Goal: Find specific fact

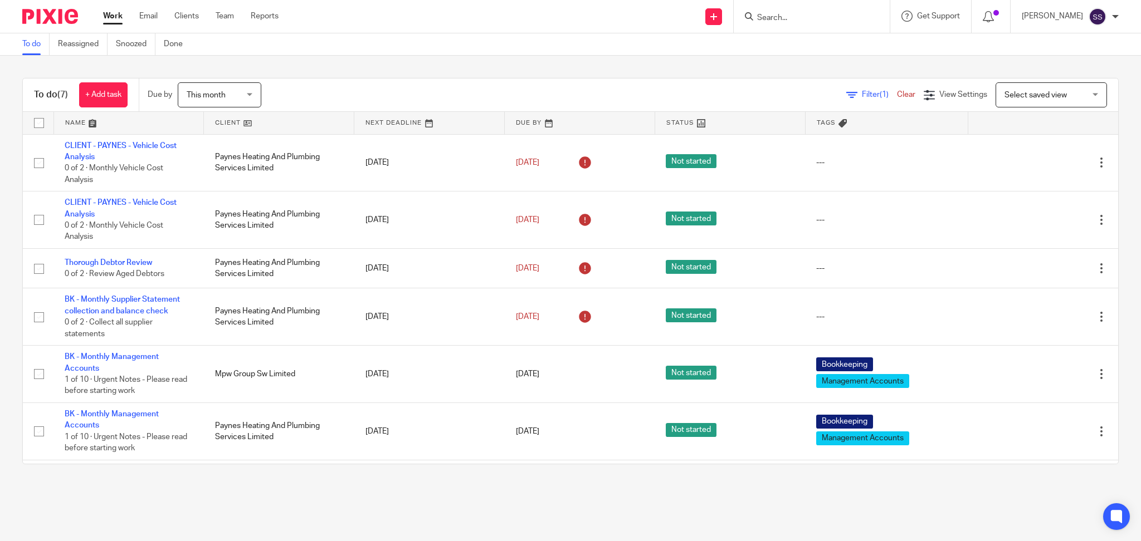
scroll to position [4, 0]
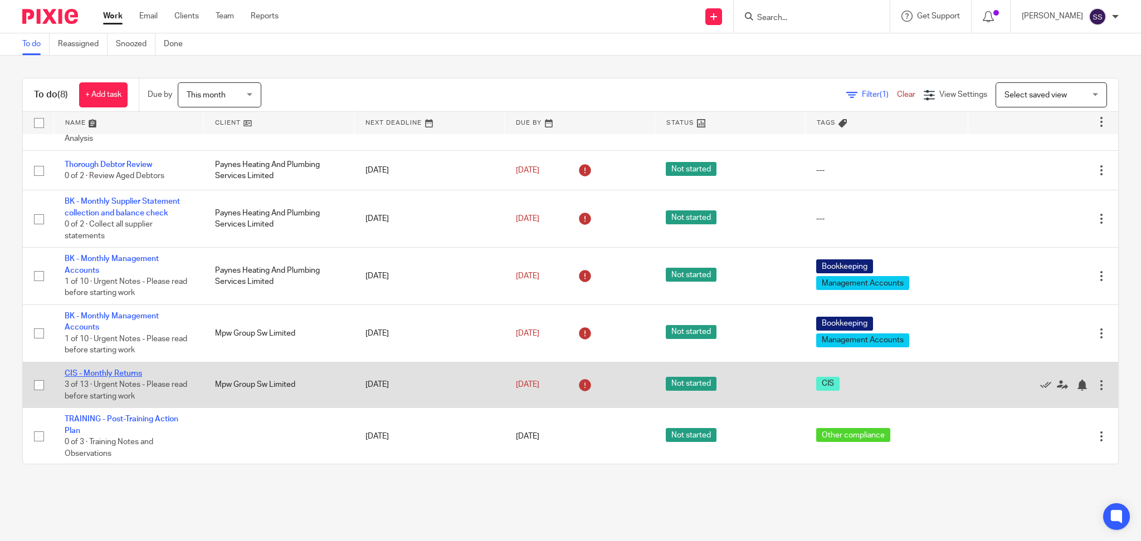
click at [103, 370] on link "CIS - Monthly Returns" at bounding box center [103, 374] width 77 height 8
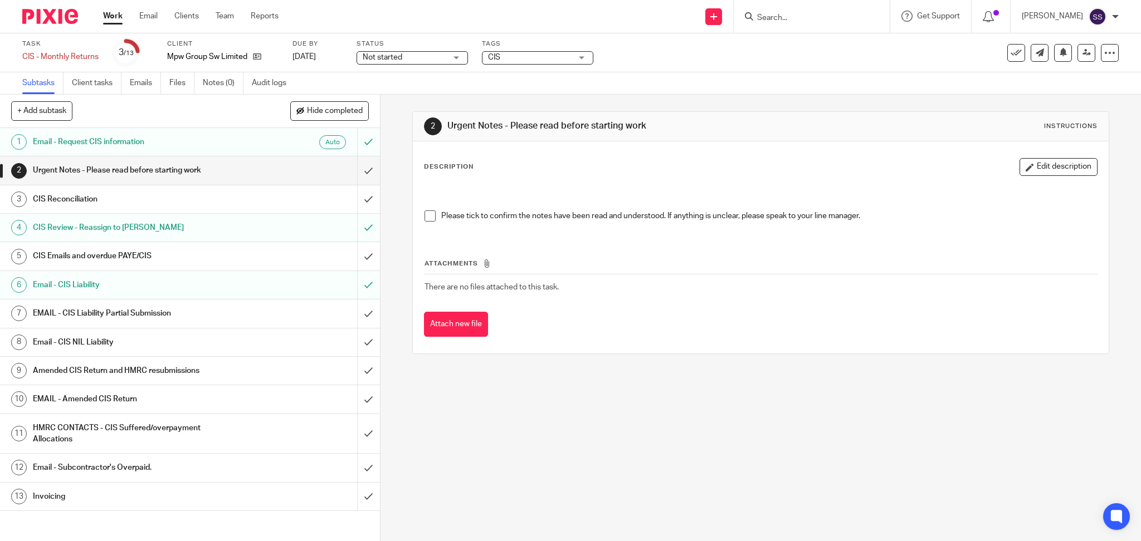
click at [90, 282] on h1 "Email - CIS Liability" at bounding box center [137, 285] width 209 height 17
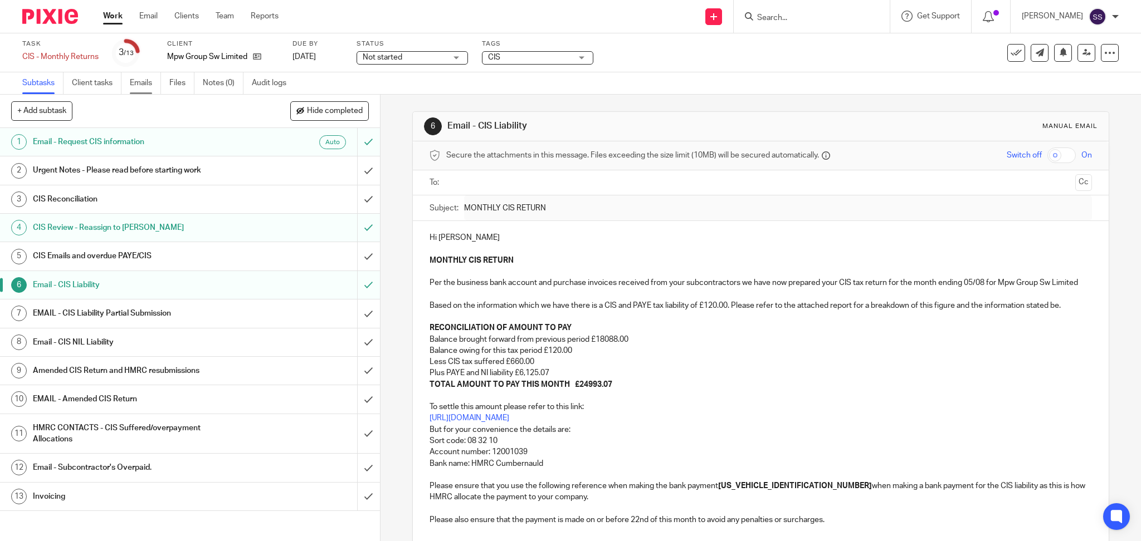
click at [137, 84] on link "Emails" at bounding box center [145, 83] width 31 height 22
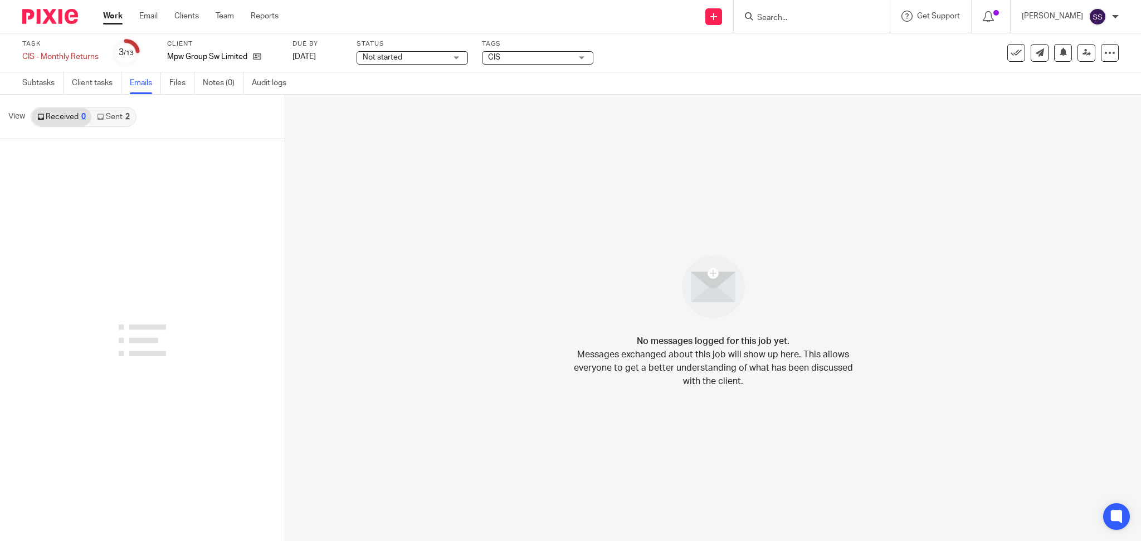
click at [120, 117] on link "Sent 2" at bounding box center [112, 117] width 43 height 18
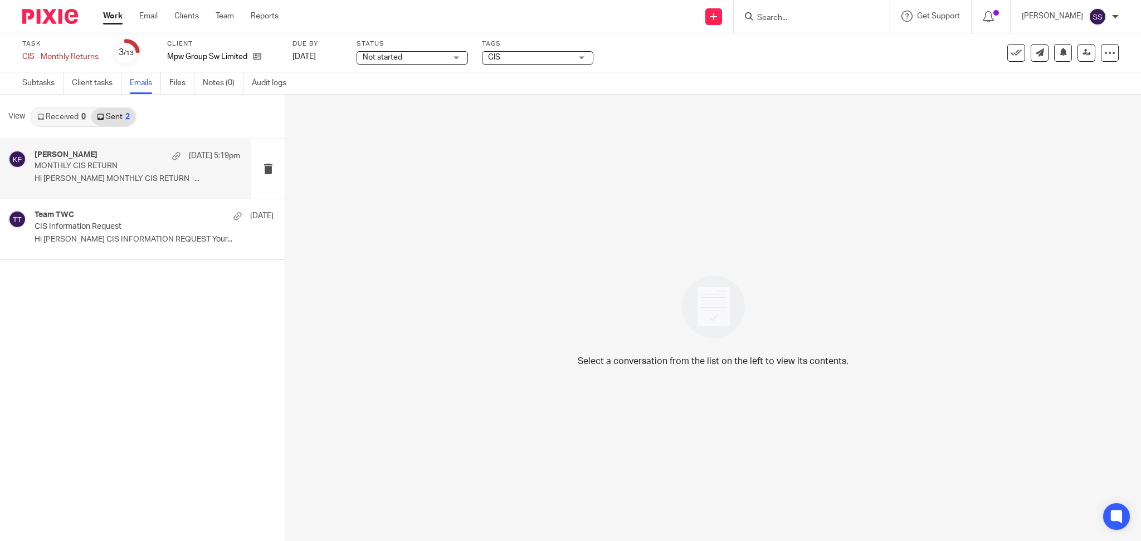
click at [117, 173] on div "Kim Faulkner 15 Aug 5:19pm MONTHLY CIS RETURN Hi Kelly MONTHLY CIS RETURN ..." at bounding box center [138, 168] width 206 height 37
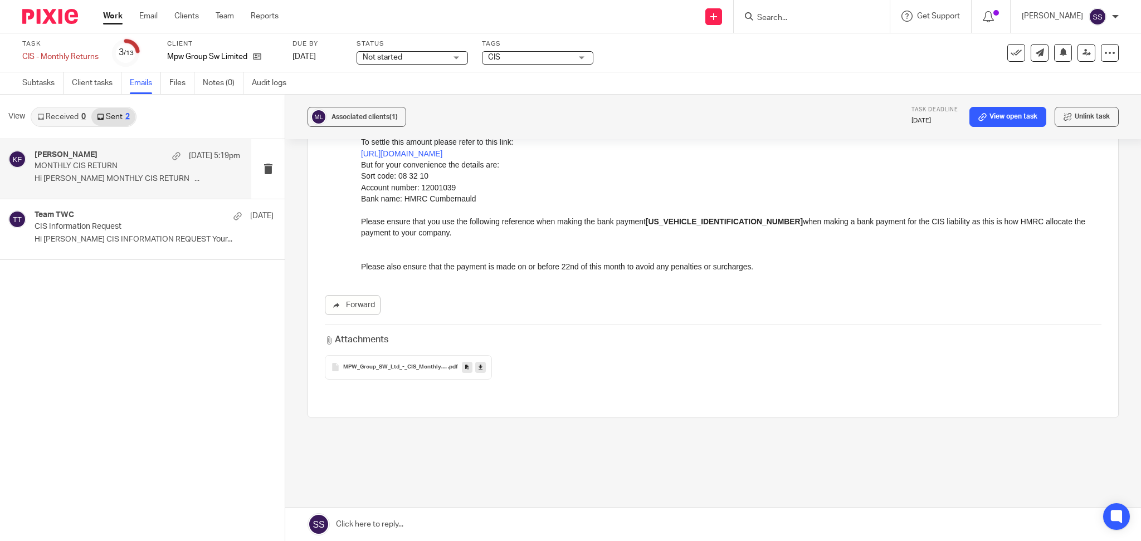
scroll to position [291, 0]
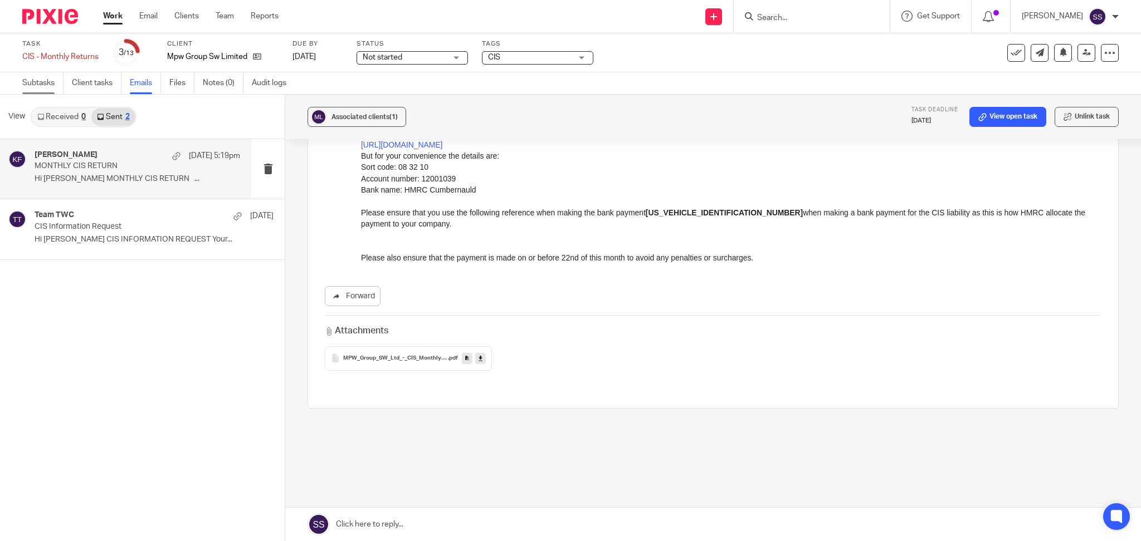
click at [45, 85] on link "Subtasks" at bounding box center [42, 83] width 41 height 22
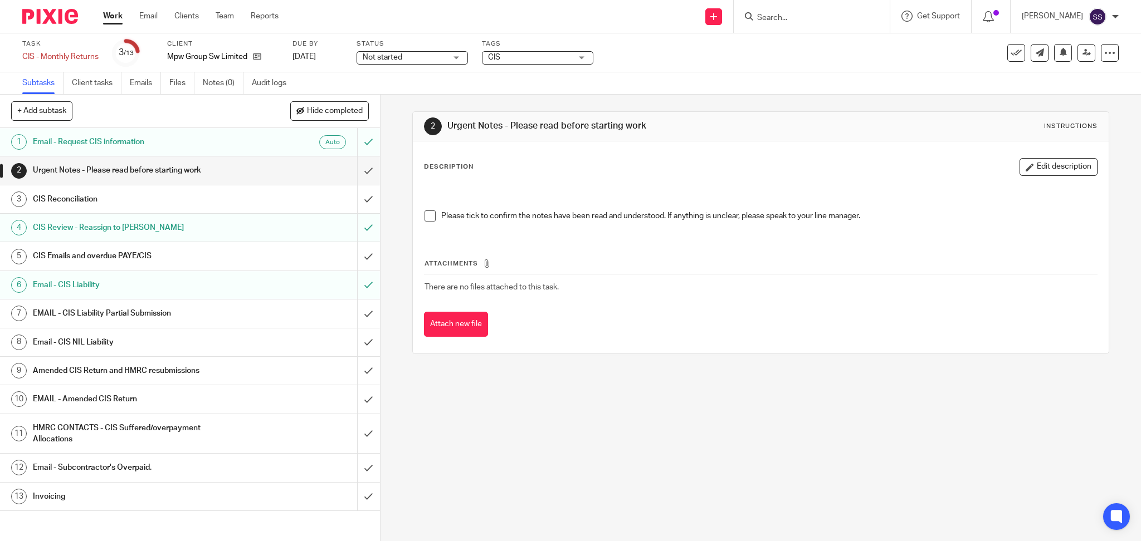
click at [176, 392] on h1 "EMAIL - Amended CIS Return" at bounding box center [137, 399] width 209 height 17
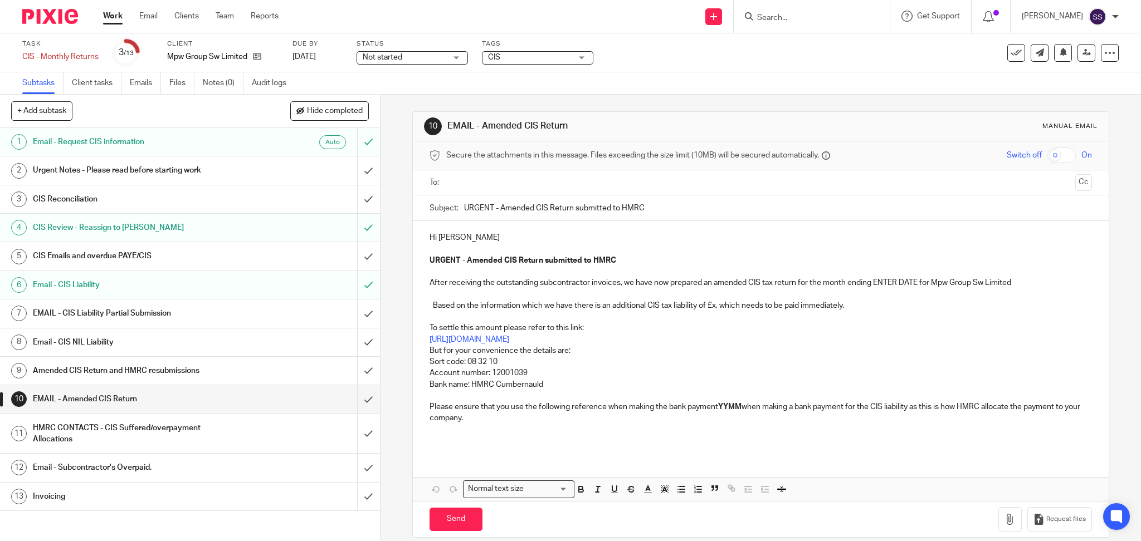
click at [124, 490] on h1 "Invoicing" at bounding box center [137, 497] width 209 height 17
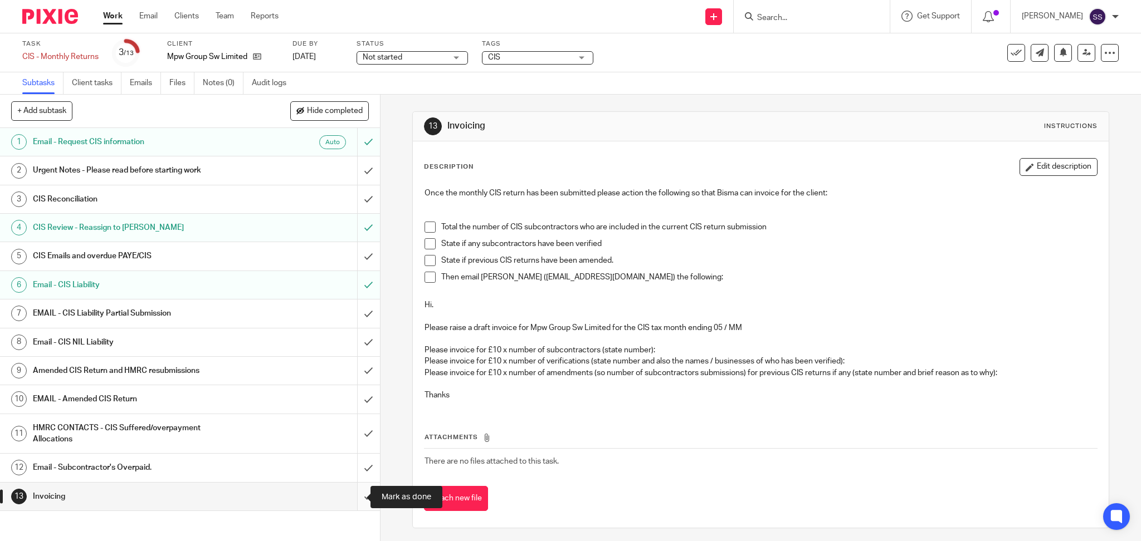
click at [352, 496] on input "submit" at bounding box center [190, 497] width 380 height 28
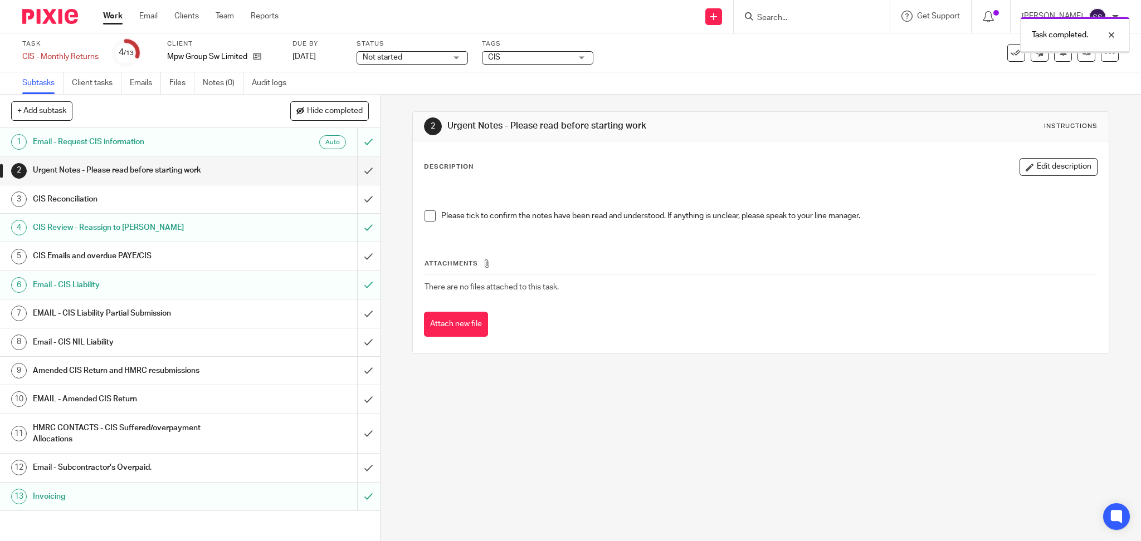
click at [1011, 54] on icon at bounding box center [1016, 52] width 11 height 11
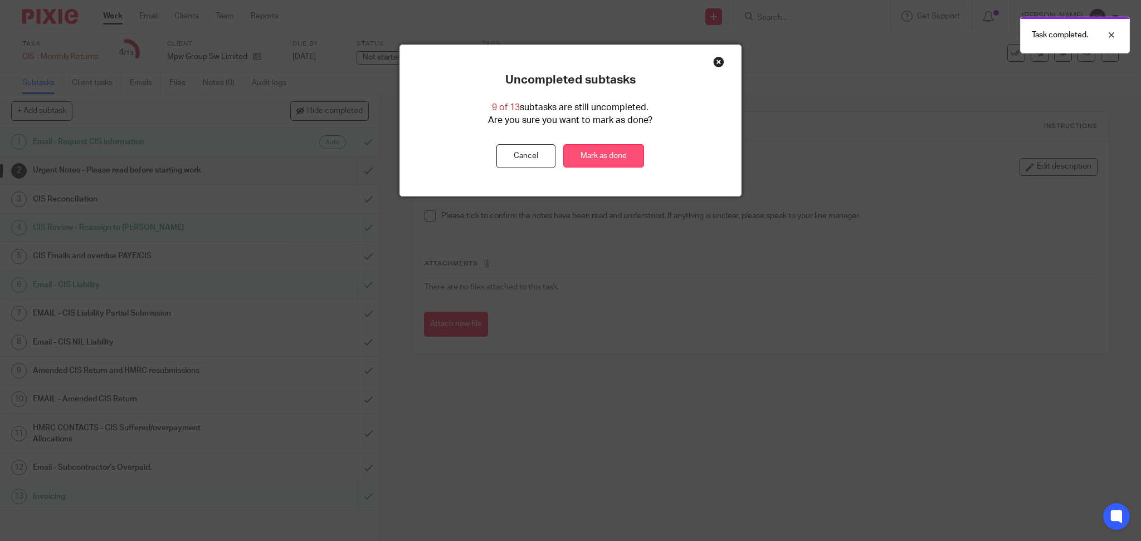
click at [589, 156] on link "Mark as done" at bounding box center [603, 156] width 81 height 24
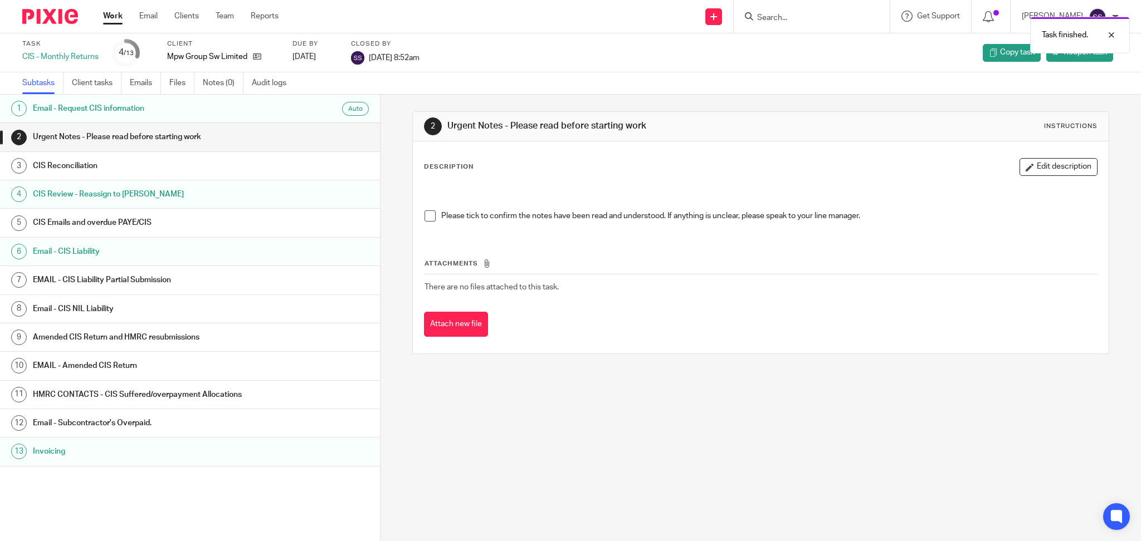
click at [112, 8] on div "Work Email Clients Team Reports Work Email Clients Team Reports Settings" at bounding box center [193, 16] width 203 height 33
click at [118, 19] on link "Work" at bounding box center [112, 16] width 19 height 11
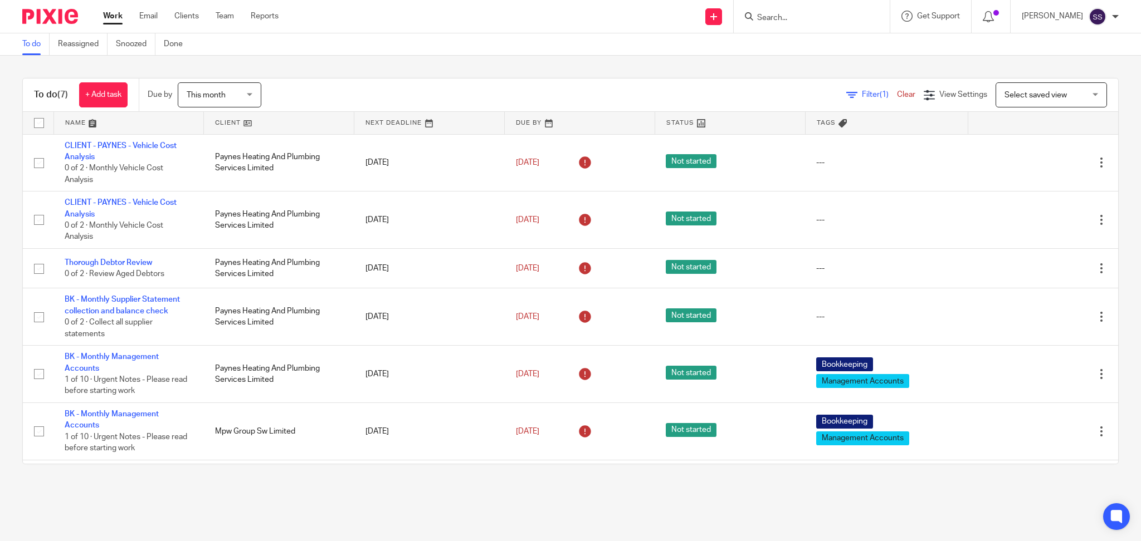
click at [488, 66] on div "To do (7) + Add task Due by This month This month Today Tomorrow This week Next…" at bounding box center [570, 271] width 1141 height 431
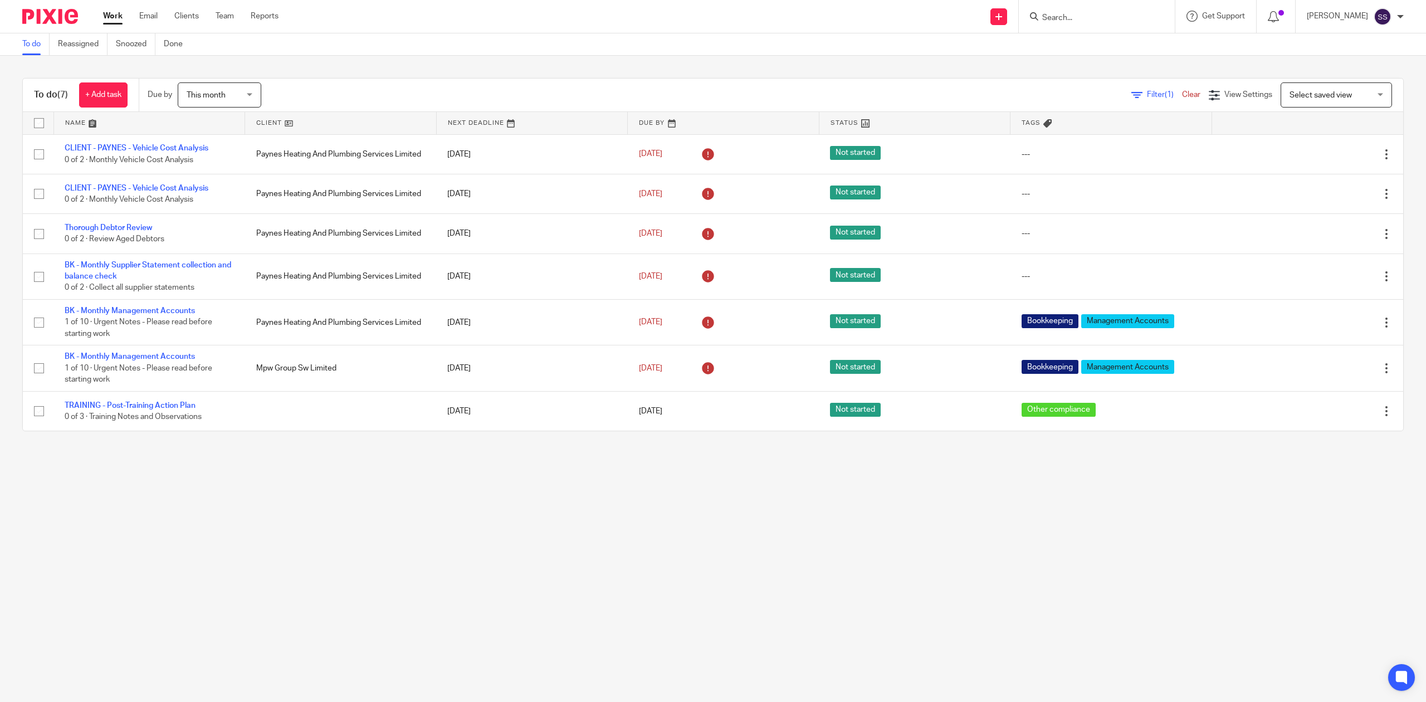
click at [1082, 16] on input "Search" at bounding box center [1091, 18] width 100 height 10
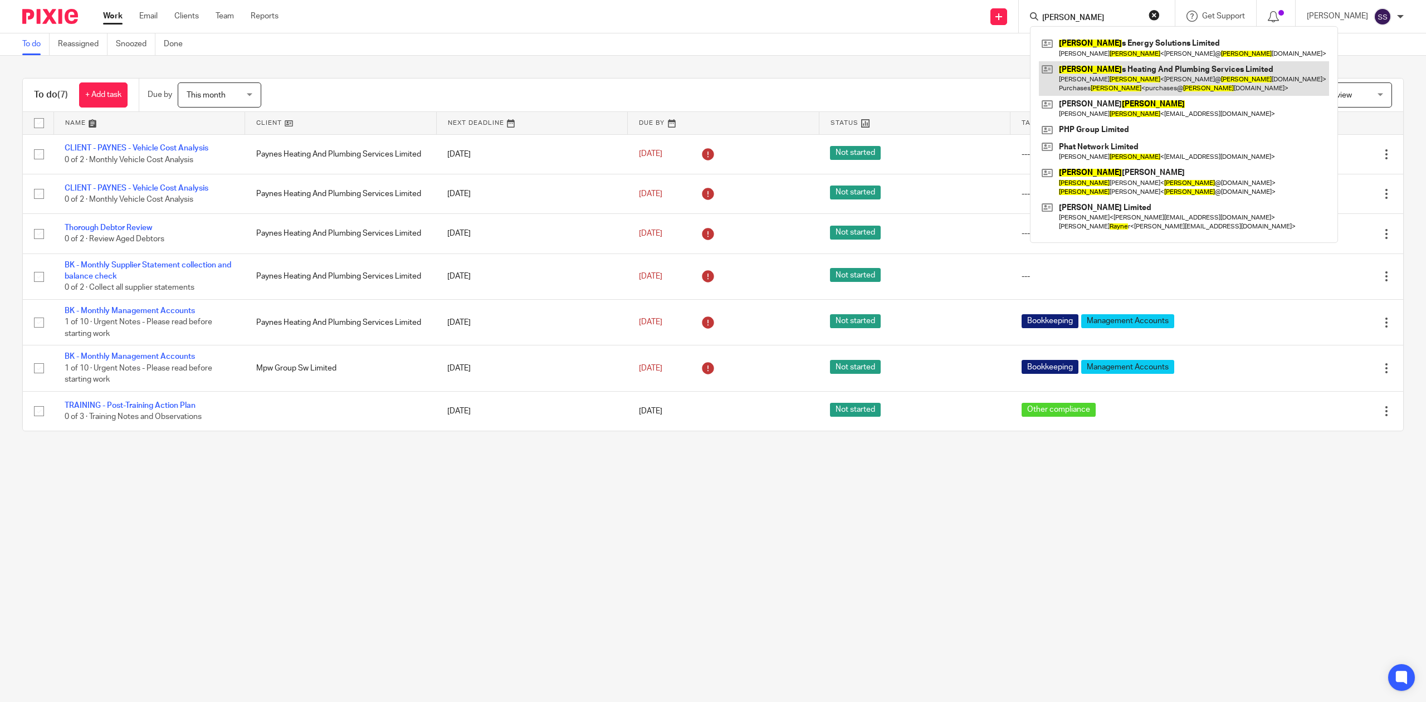
type input "payne"
click at [1135, 87] on link at bounding box center [1184, 78] width 290 height 35
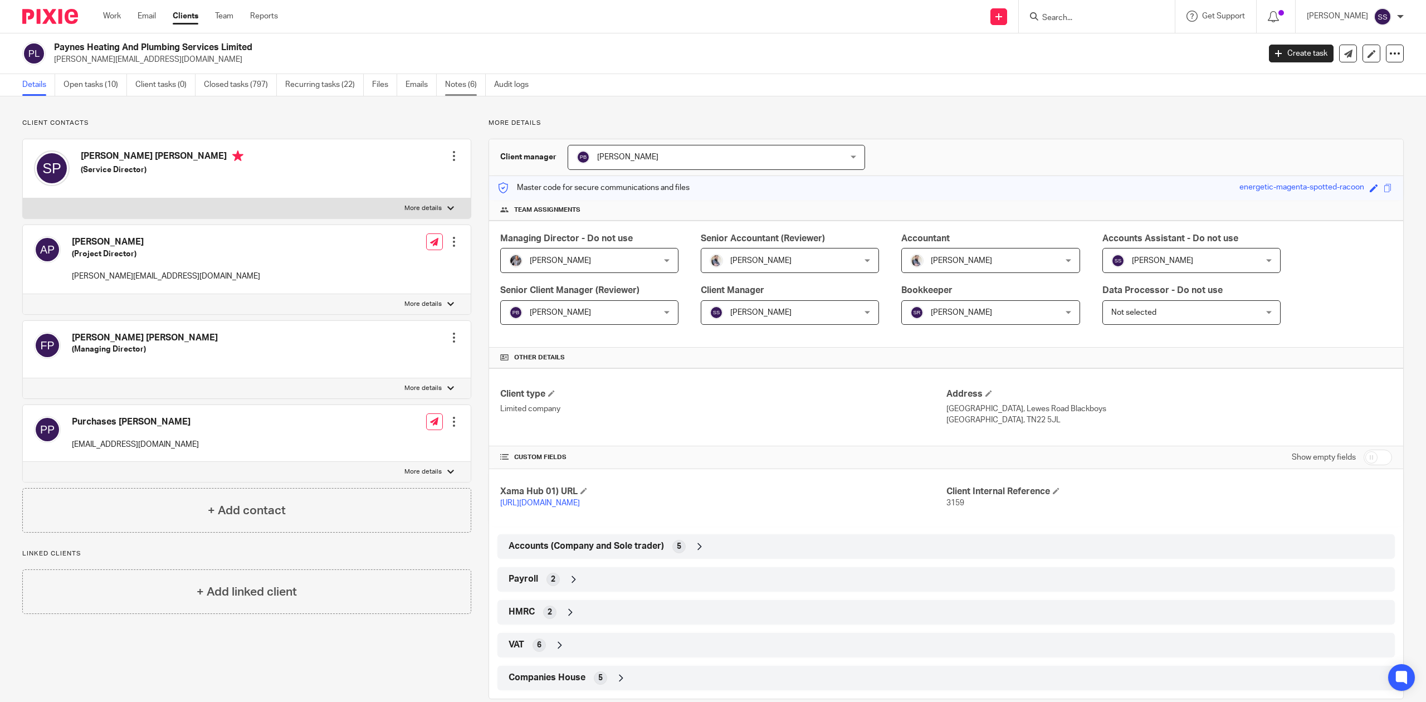
click at [462, 82] on link "Notes (6)" at bounding box center [465, 85] width 41 height 22
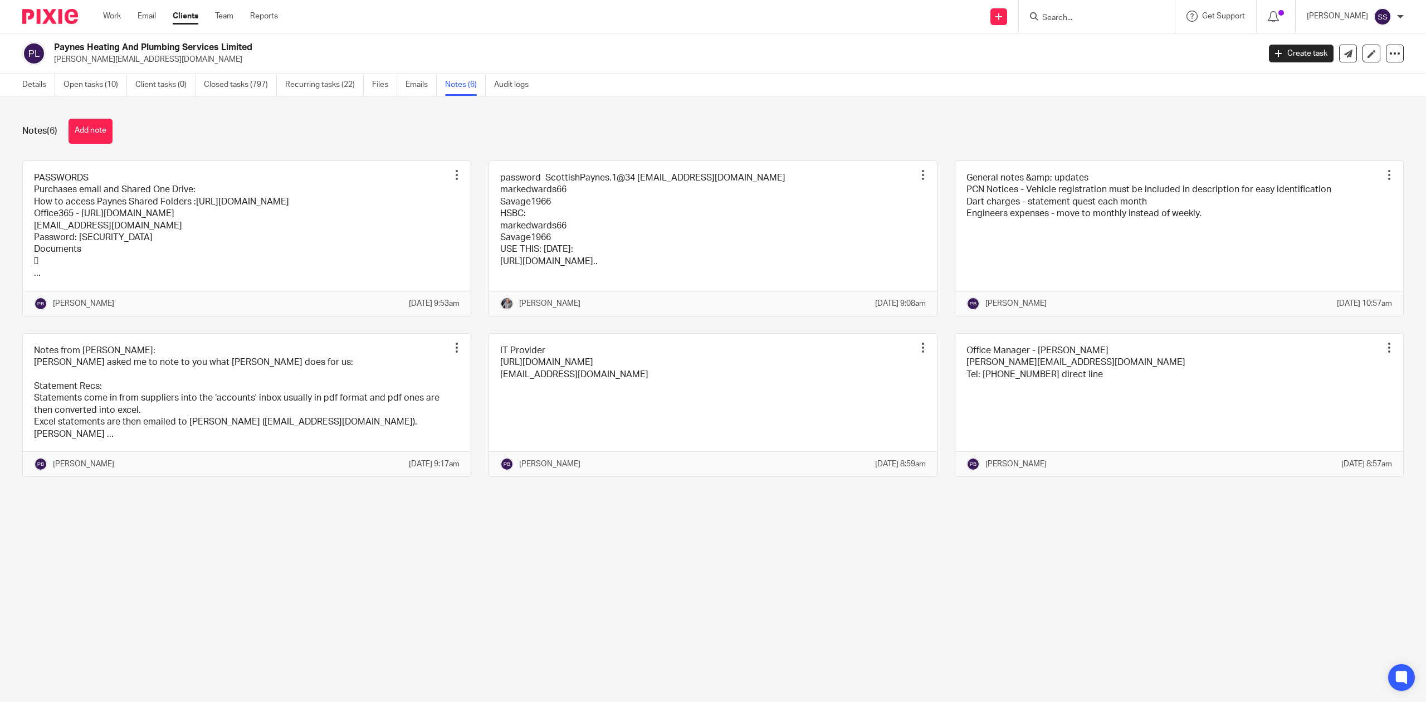
click at [462, 90] on link "Notes (6)" at bounding box center [465, 85] width 41 height 22
click at [360, 252] on link at bounding box center [247, 238] width 448 height 155
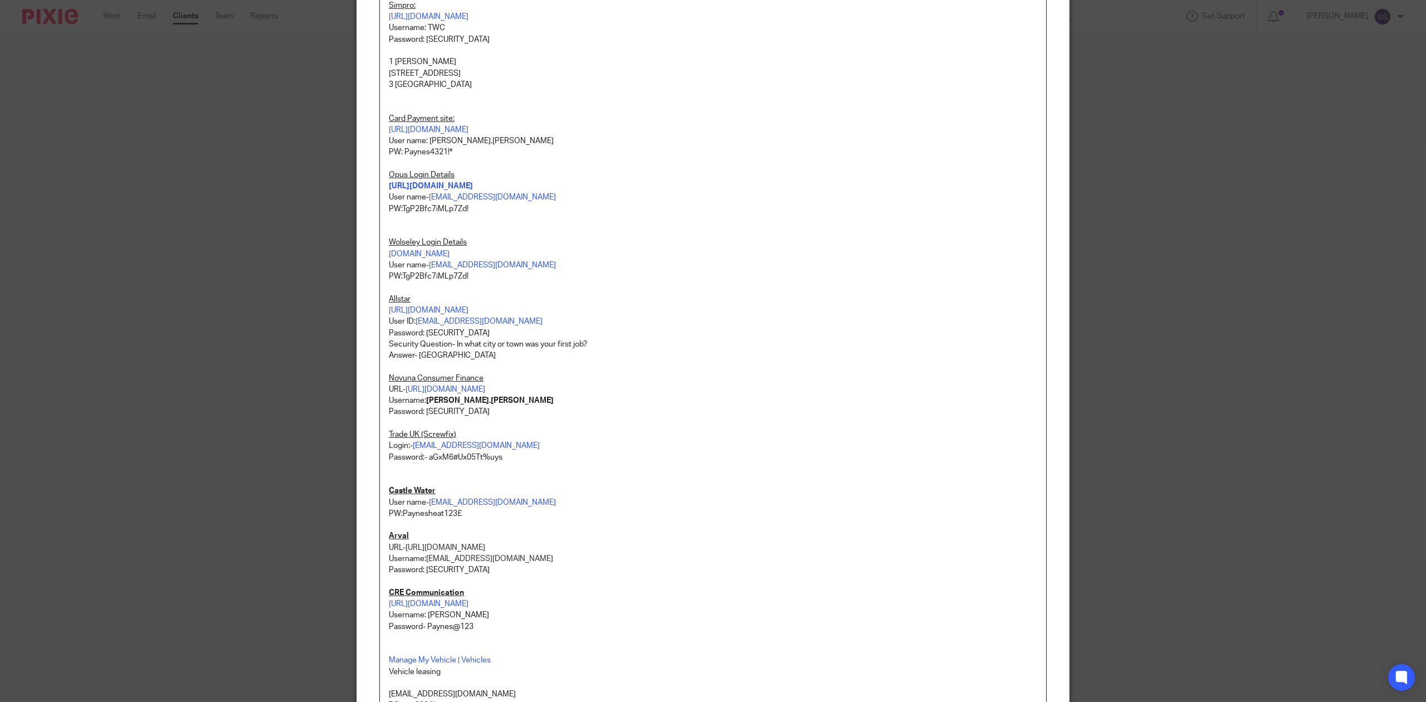
scroll to position [520, 0]
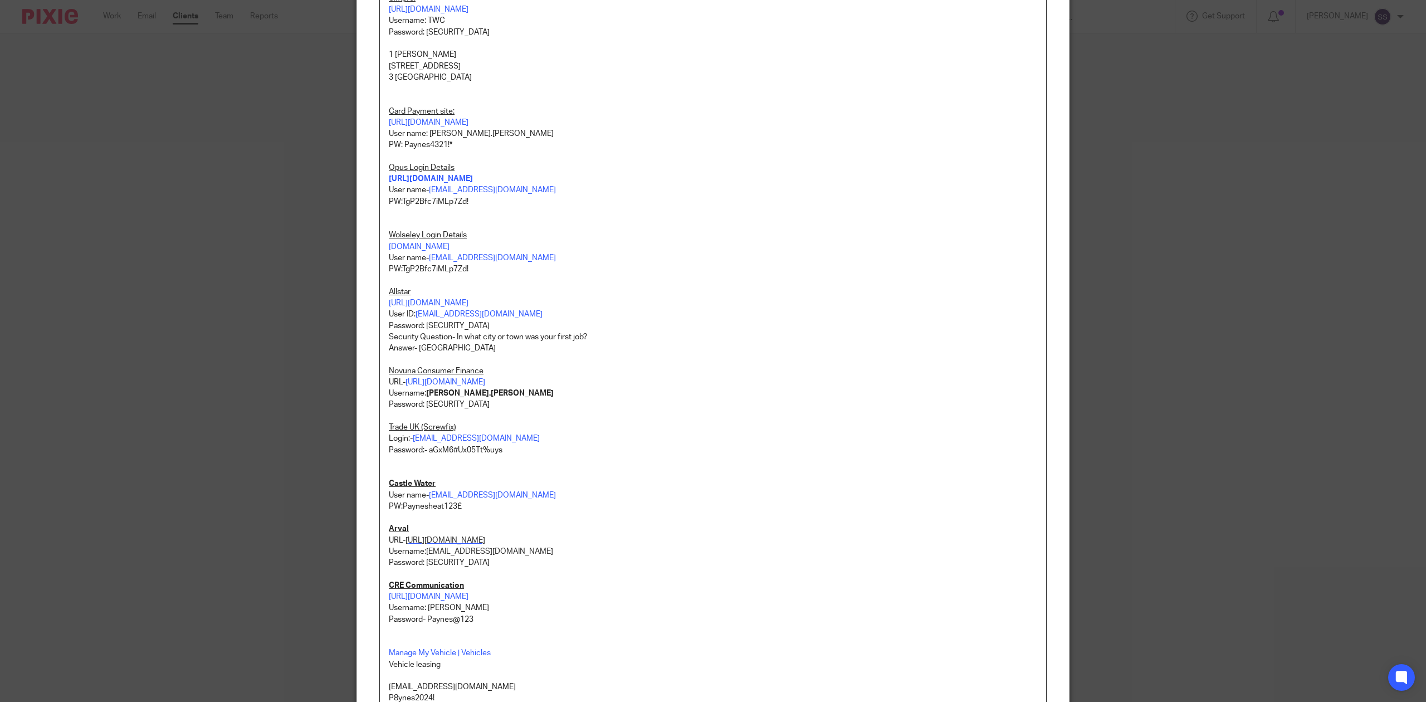
click at [472, 542] on span "[URL][DOMAIN_NAME]" at bounding box center [446, 540] width 80 height 8
drag, startPoint x: 555, startPoint y: 556, endPoint x: 423, endPoint y: 555, distance: 132.0
click at [423, 555] on p "Username: [EMAIL_ADDRESS][DOMAIN_NAME]" at bounding box center [713, 551] width 648 height 11
copy span "[EMAIL_ADDRESS][DOMAIN_NAME]"
drag, startPoint x: 792, startPoint y: 413, endPoint x: 756, endPoint y: 471, distance: 68.3
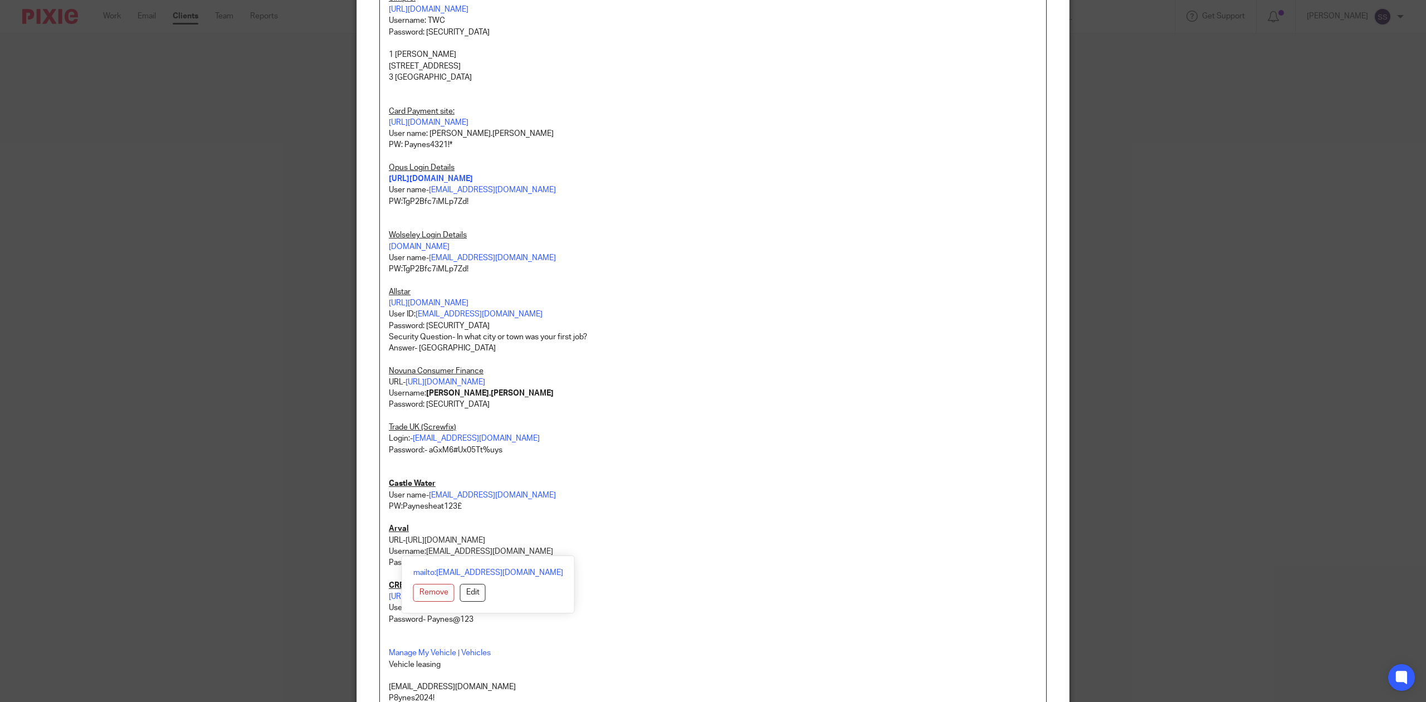
click at [796, 413] on p at bounding box center [713, 416] width 648 height 11
click at [650, 533] on p "Arval" at bounding box center [713, 528] width 648 height 11
drag, startPoint x: 480, startPoint y: 564, endPoint x: 422, endPoint y: 567, distance: 58.6
click at [422, 567] on p "Password: Paynesheat123!" at bounding box center [713, 562] width 648 height 11
copy p "Paynesheat123!"
